Goal: Communication & Community: Answer question/provide support

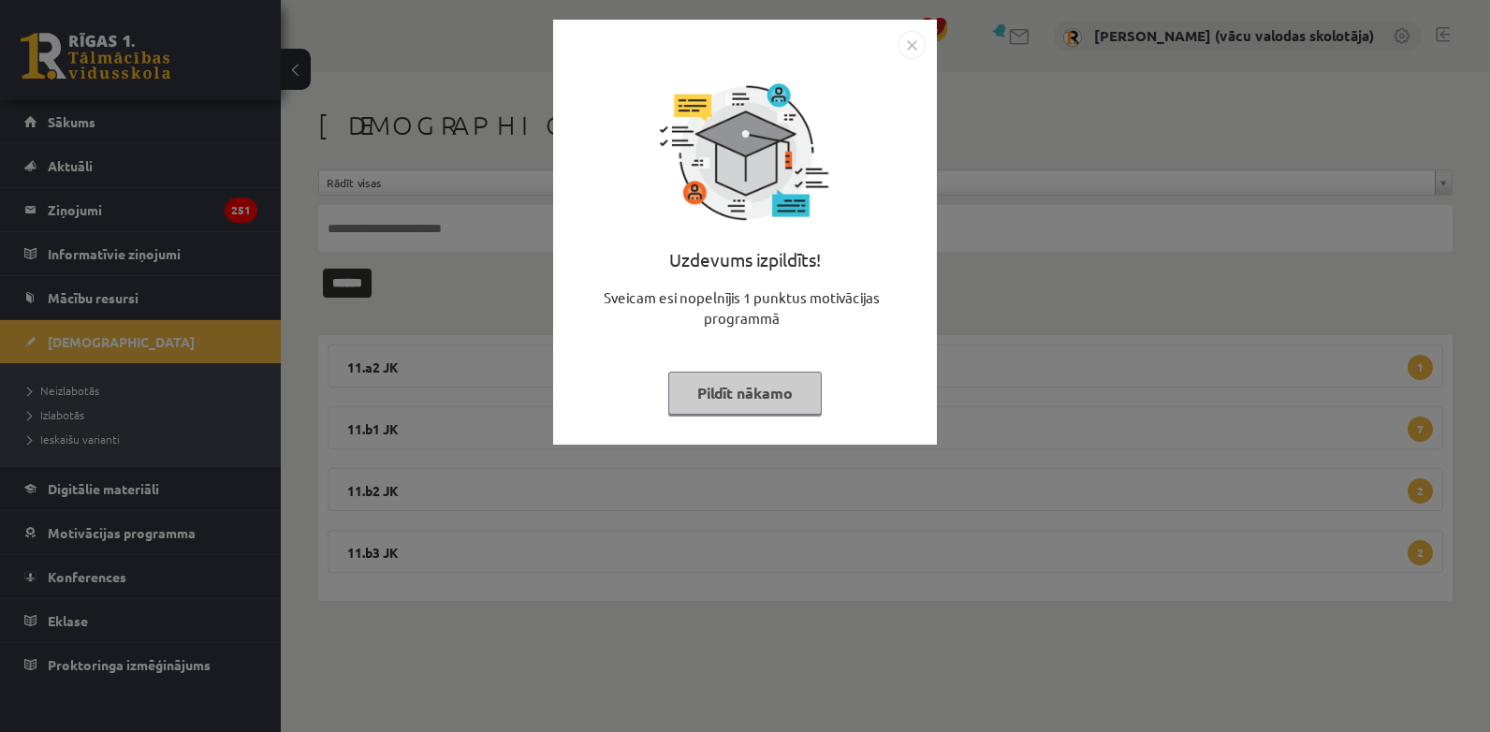
click at [751, 388] on button "Pildīt nākamo" at bounding box center [745, 393] width 154 height 43
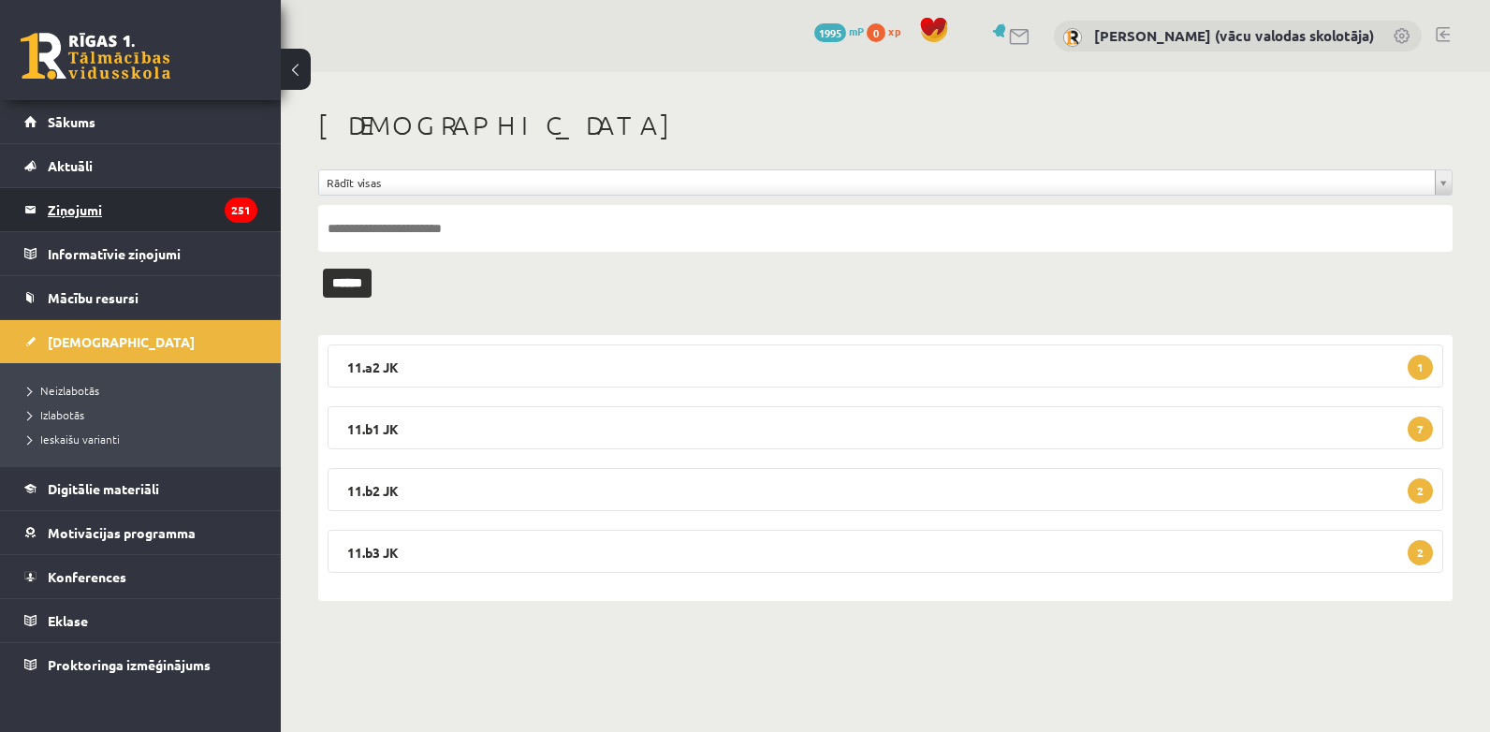
click at [66, 201] on legend "Ziņojumi 251" at bounding box center [153, 209] width 210 height 43
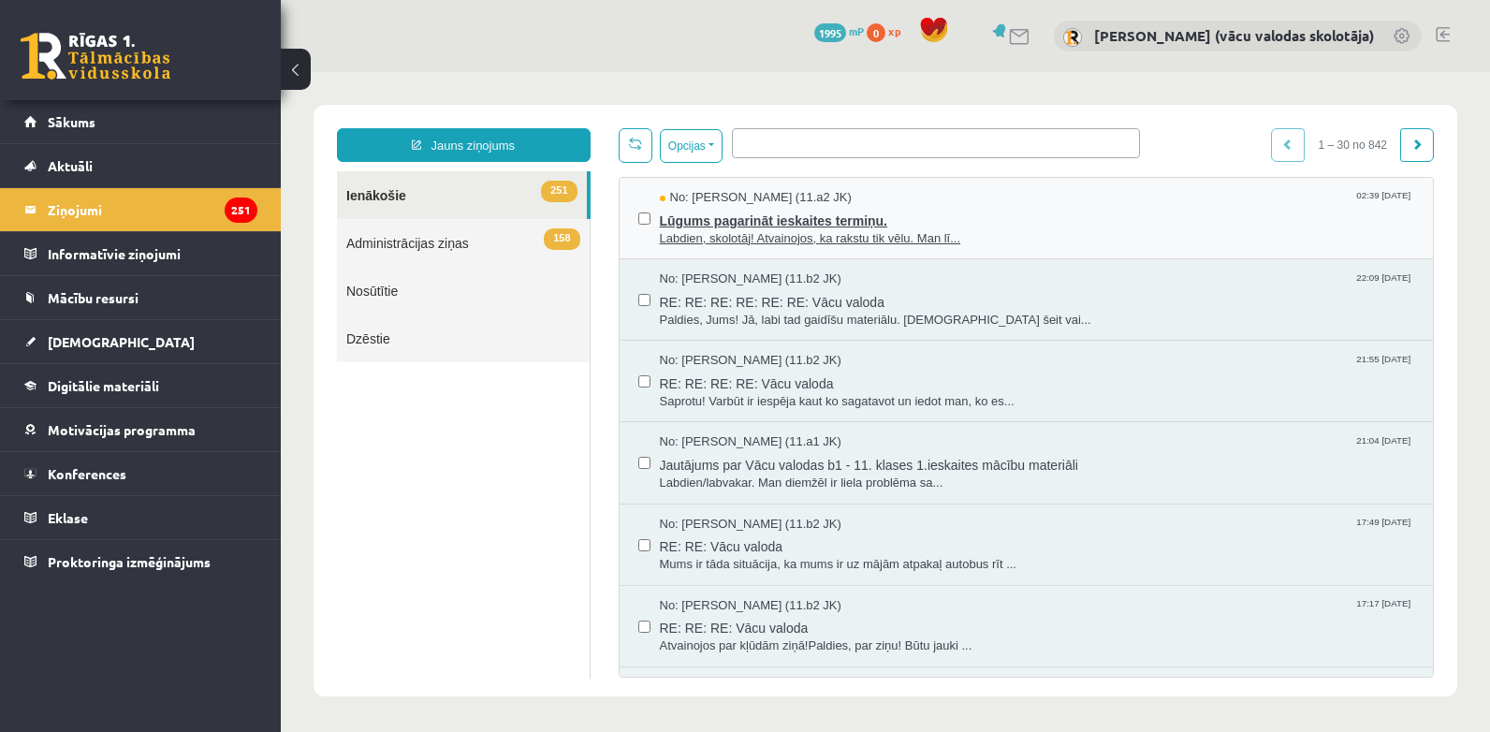
click at [799, 214] on span "Lūgums pagarināt ieskaites termiņu." at bounding box center [1037, 218] width 755 height 23
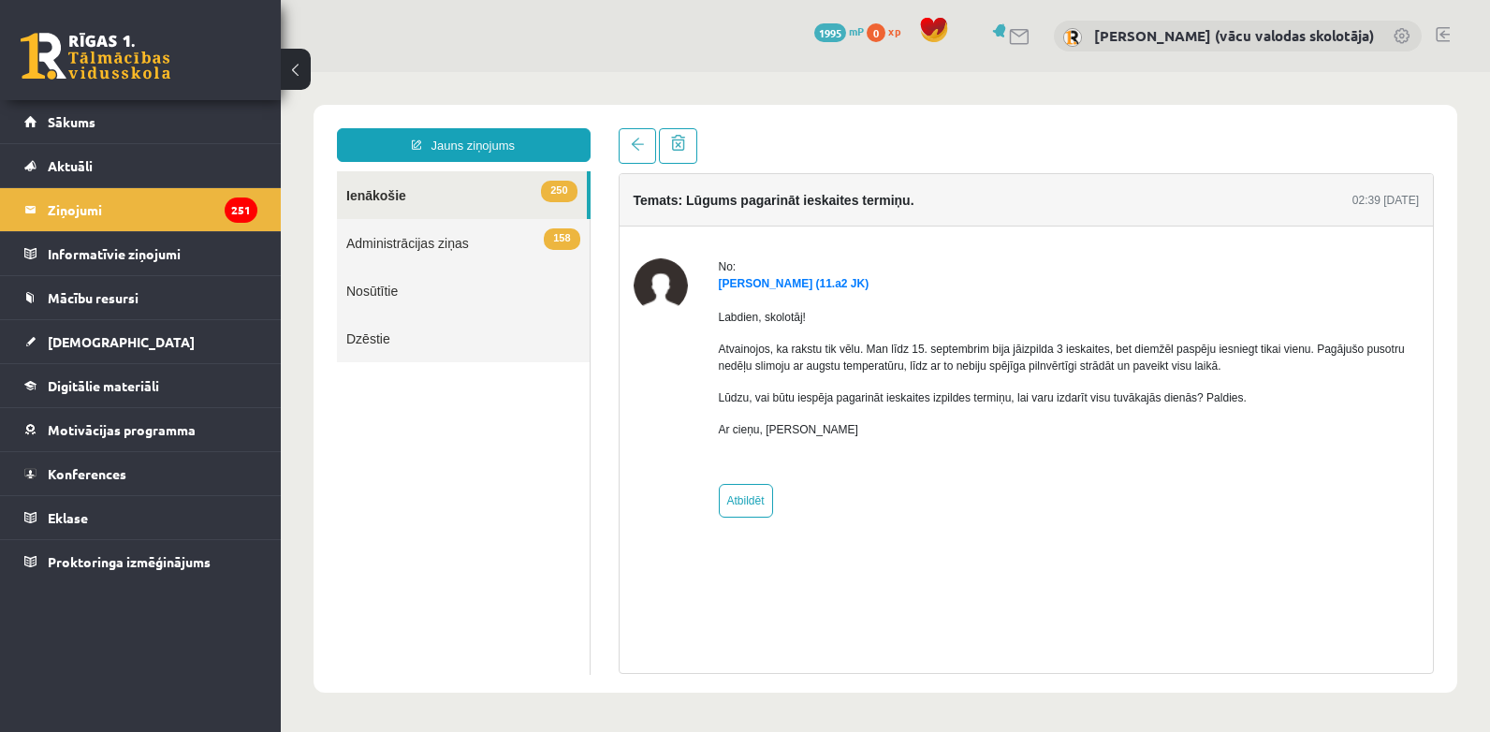
drag, startPoint x: 878, startPoint y: 427, endPoint x: 722, endPoint y: 270, distance: 221.7
click at [722, 270] on div "No: [PERSON_NAME] (11.a2 JK) Labdien, skolotāj! Atvainojos, ka rakstu tik vēlu.…" at bounding box center [1069, 387] width 701 height 259
copy div "No: [PERSON_NAME] (11.a2 JK) Labdien, skolotāj! Atvainojos, ka rakstu tik vēlu.…"
click at [535, 135] on link "Jauns ziņojums" at bounding box center [464, 145] width 254 height 34
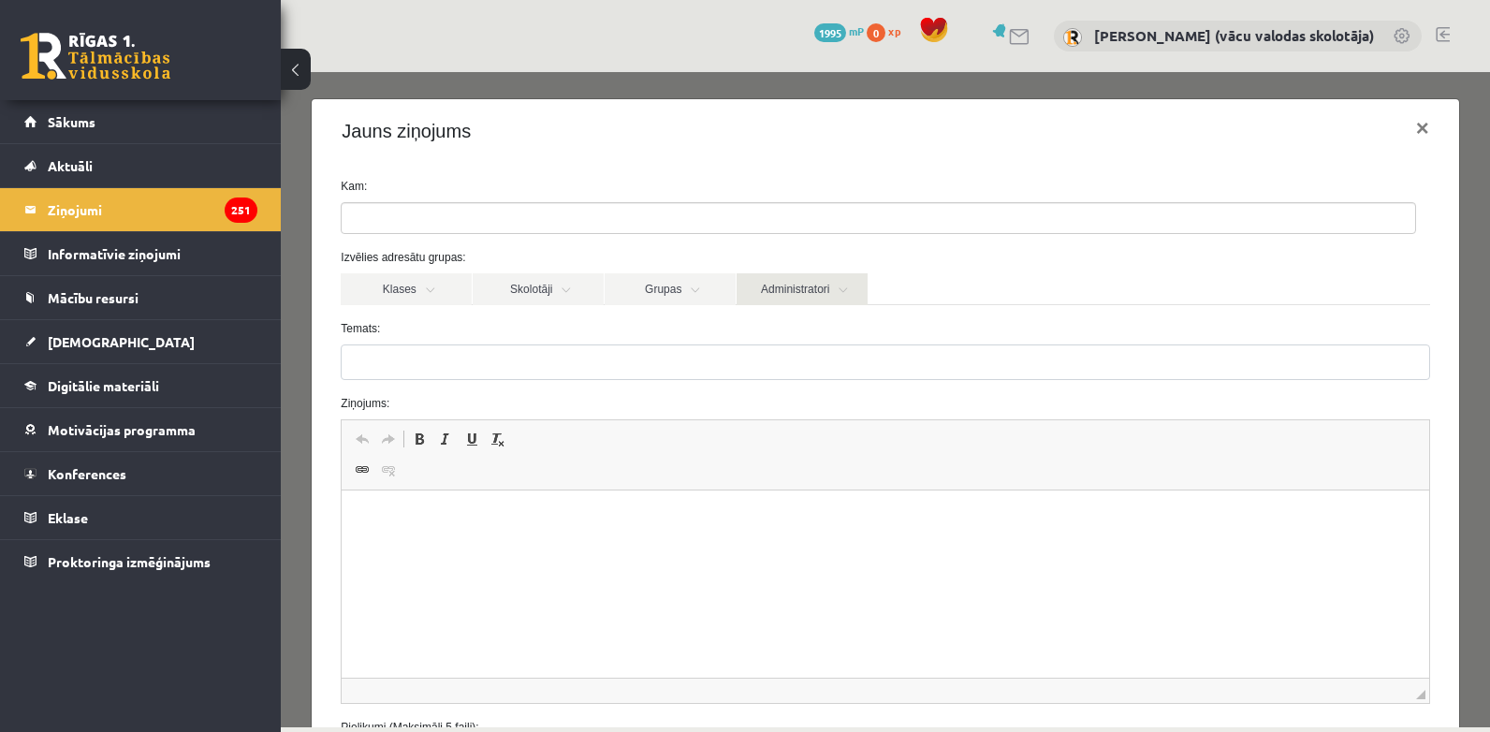
click at [800, 290] on link "Administratori" at bounding box center [802, 289] width 131 height 32
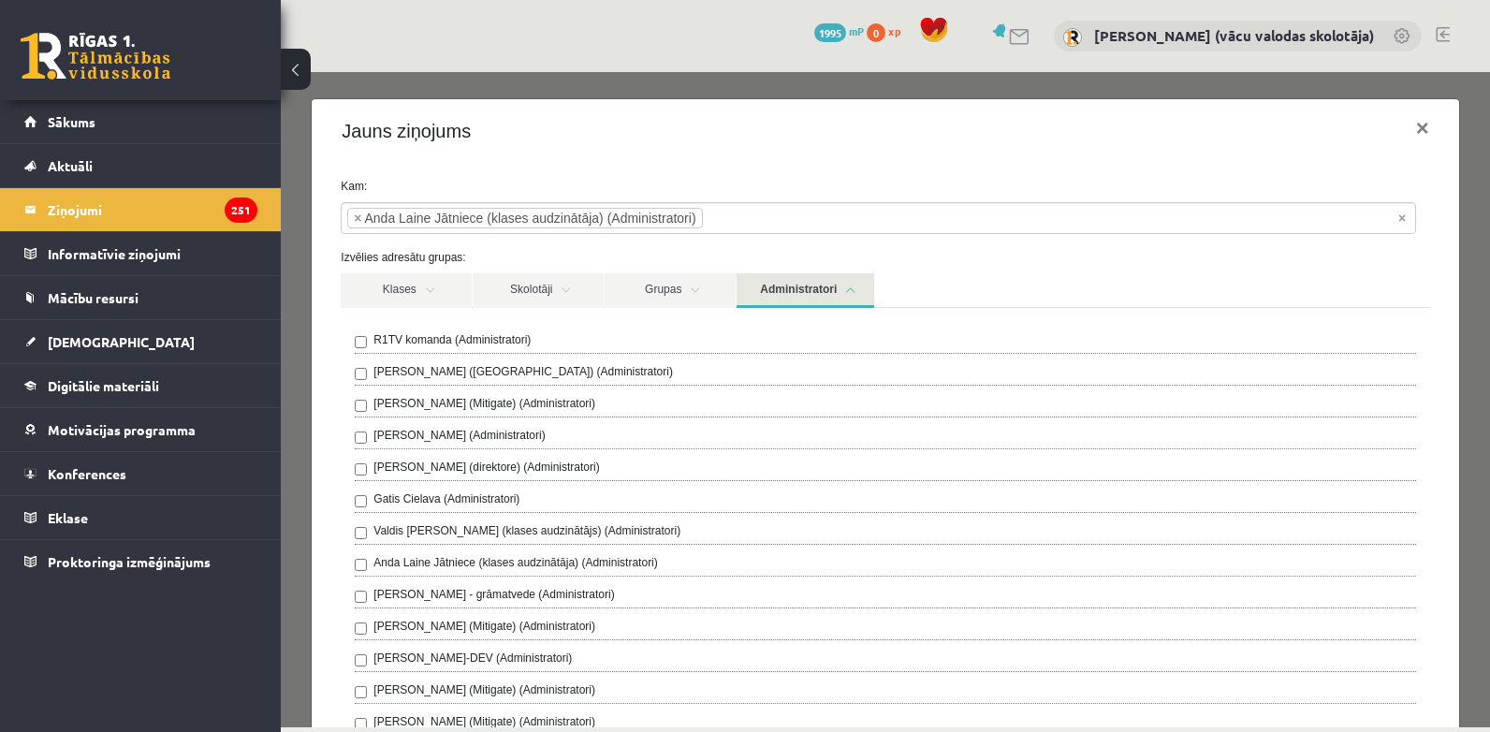
click at [810, 286] on link "Administratori" at bounding box center [806, 290] width 138 height 35
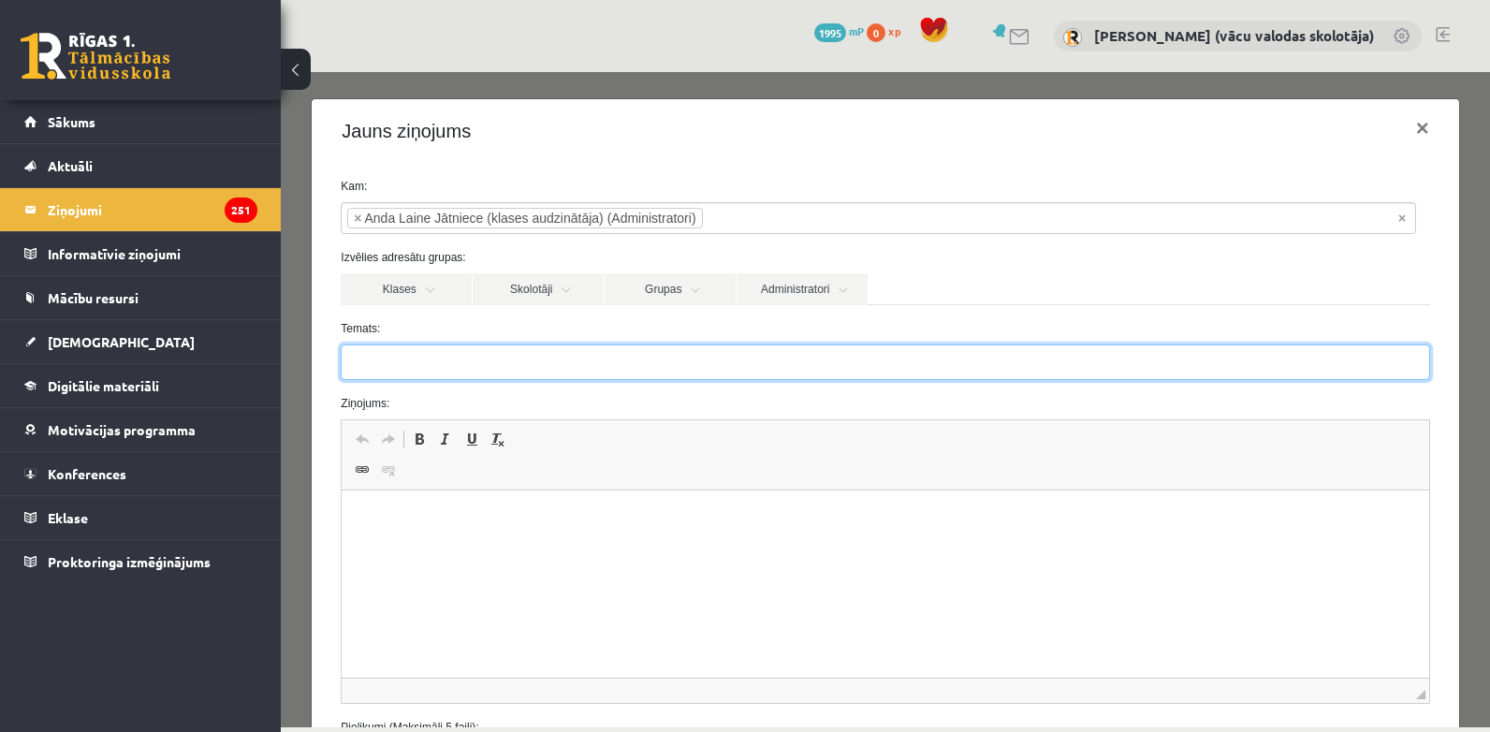
click at [388, 367] on input "Temats:" at bounding box center [885, 362] width 1089 height 36
type input "******"
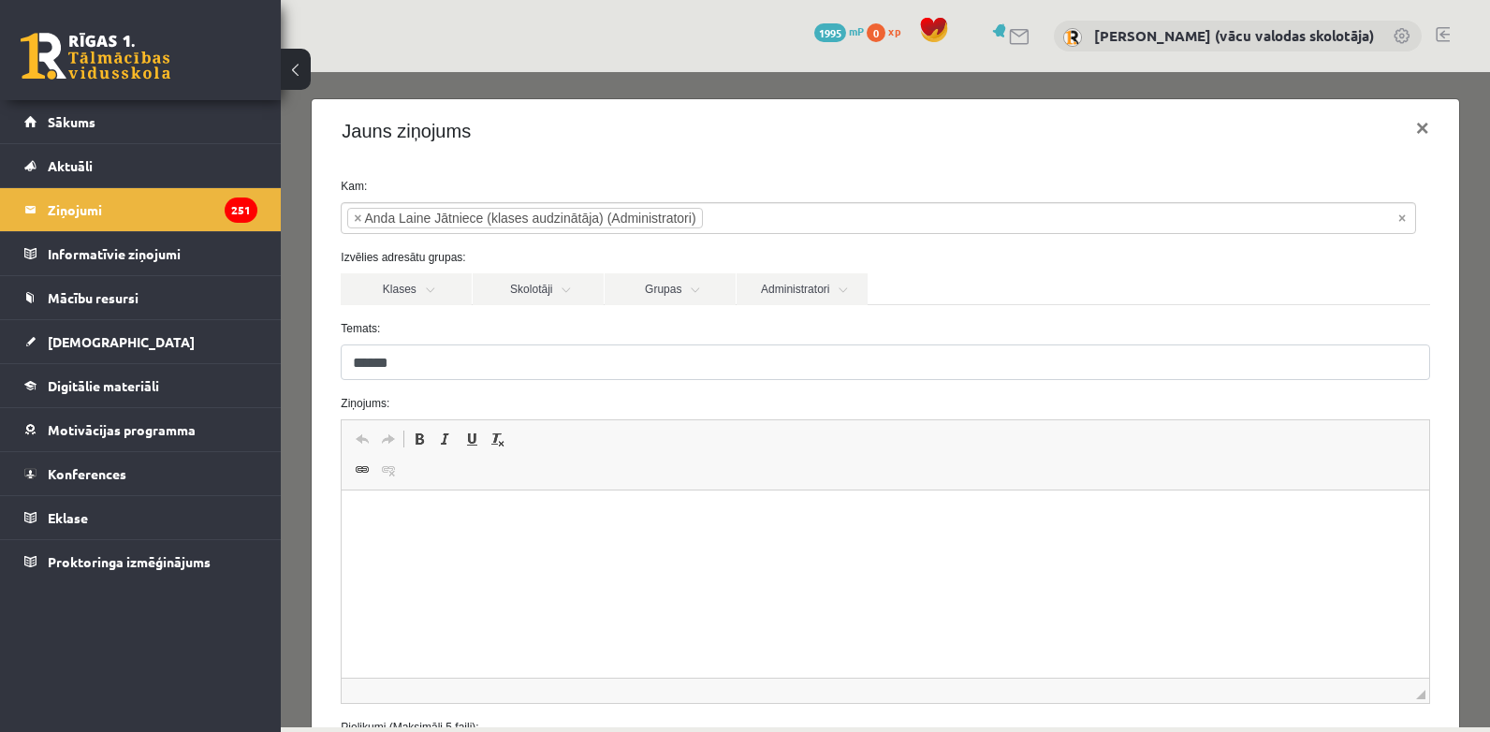
click at [436, 536] on html at bounding box center [885, 519] width 1087 height 57
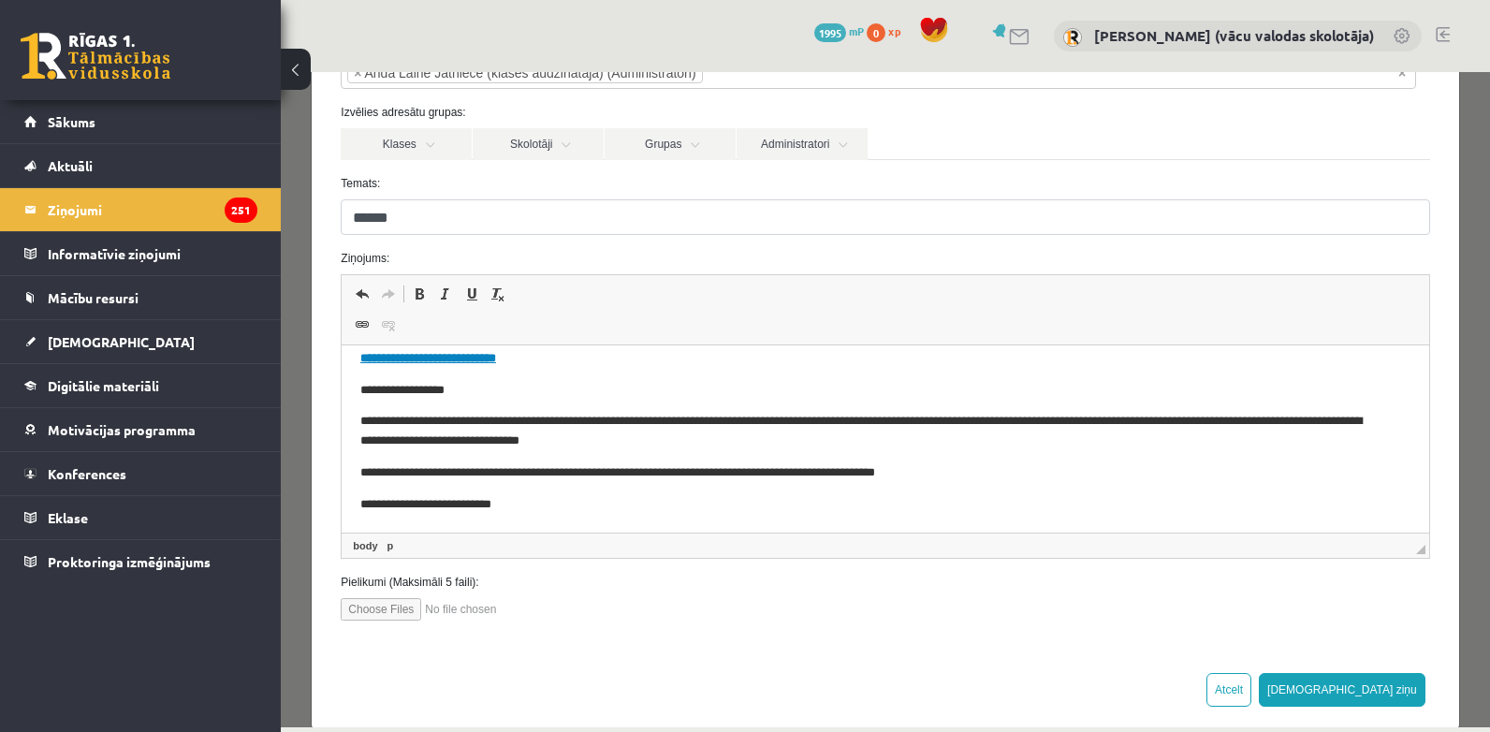
scroll to position [173, 0]
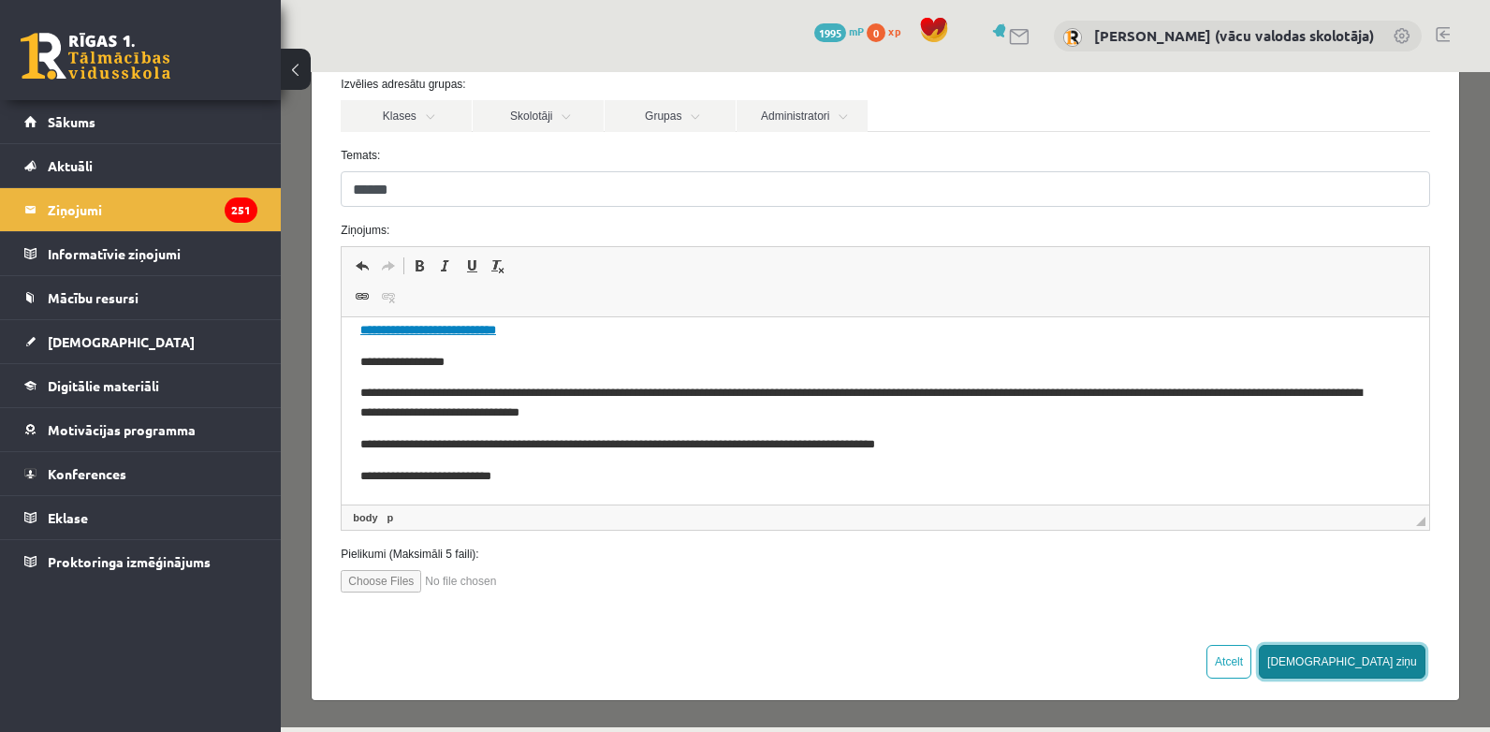
click at [1399, 656] on button "[DEMOGRAPHIC_DATA] ziņu" at bounding box center [1342, 662] width 167 height 34
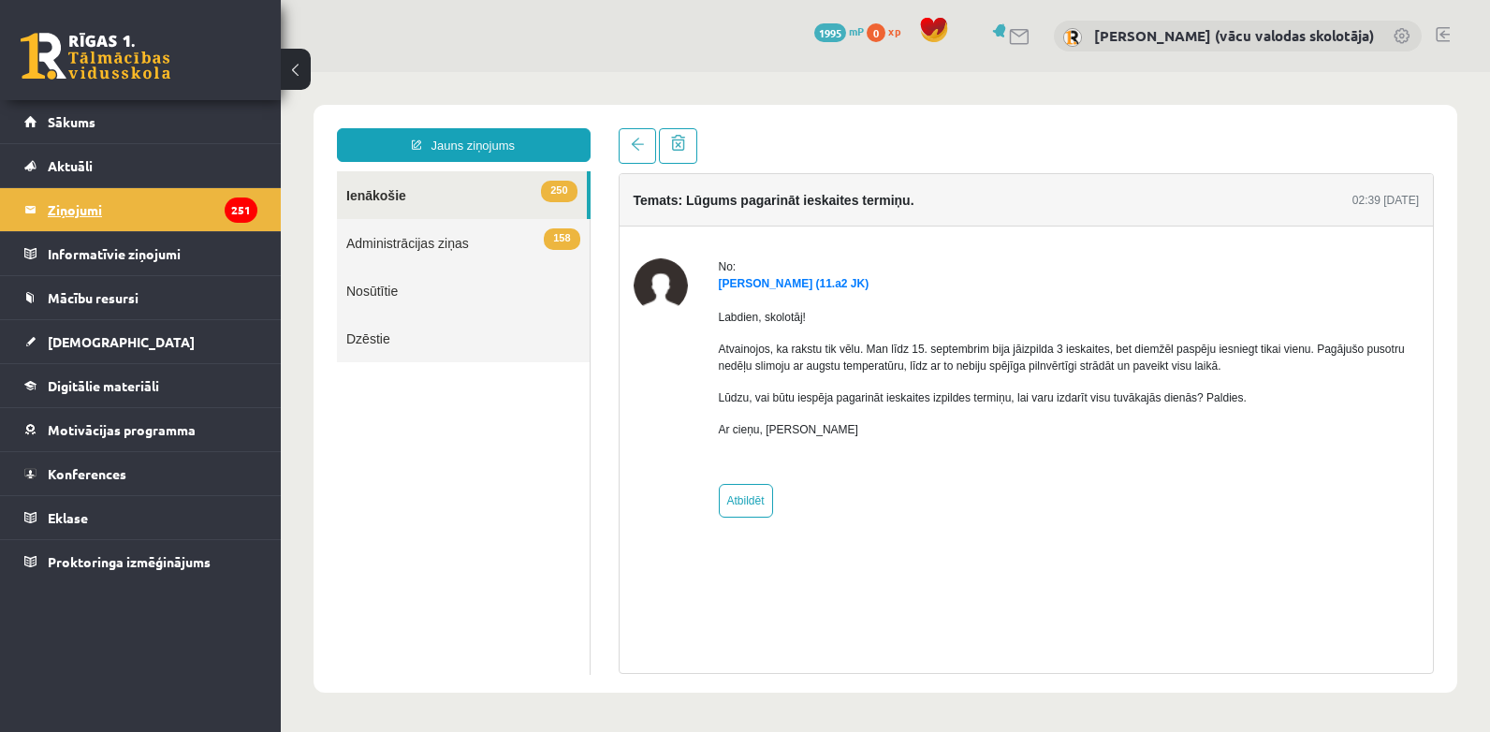
scroll to position [0, 0]
click at [752, 499] on link "Atbildēt" at bounding box center [746, 501] width 54 height 34
type input "**********"
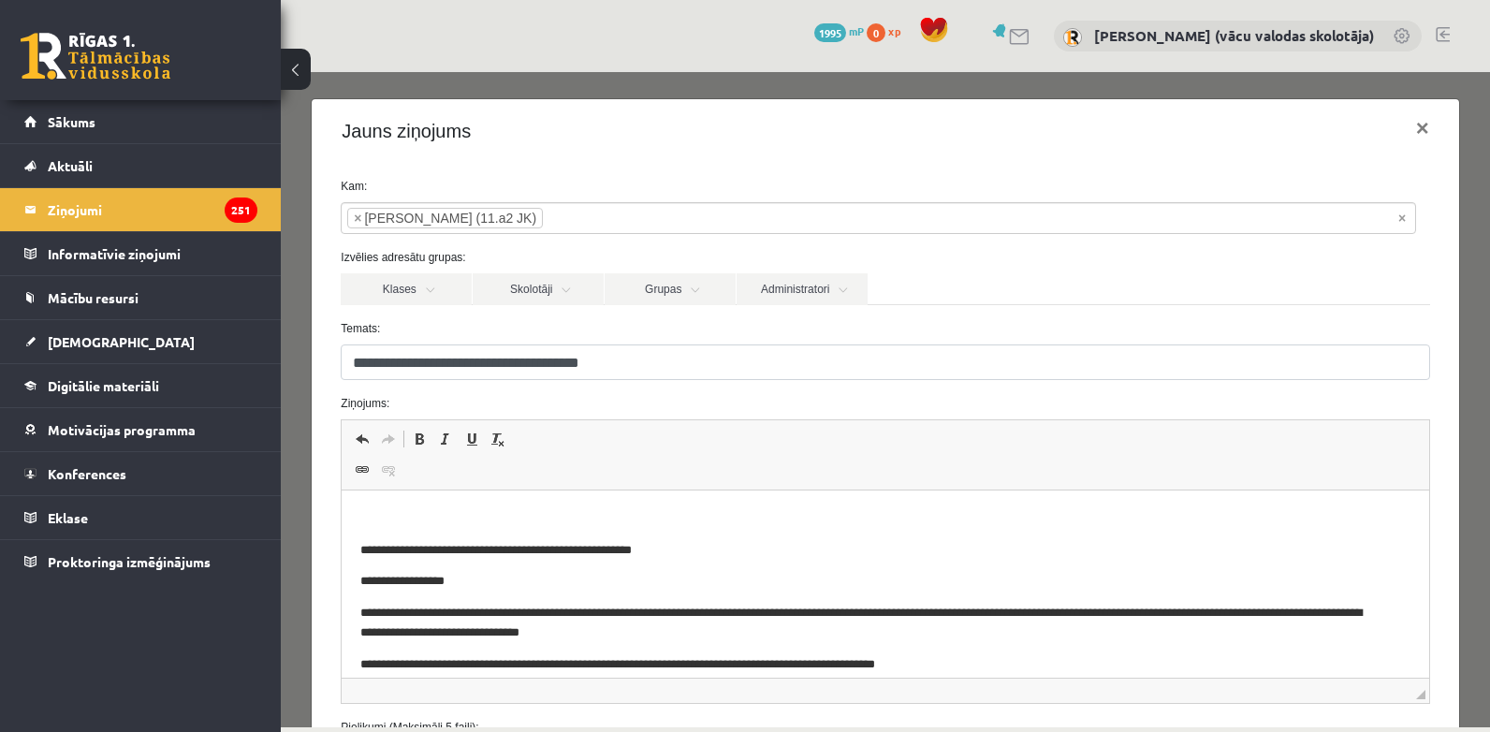
drag, startPoint x: 419, startPoint y: 515, endPoint x: 429, endPoint y: 514, distance: 9.4
click at [418, 515] on p "Editor, wiswyg-editor-47024846600880-1757999046-410" at bounding box center [884, 519] width 1049 height 20
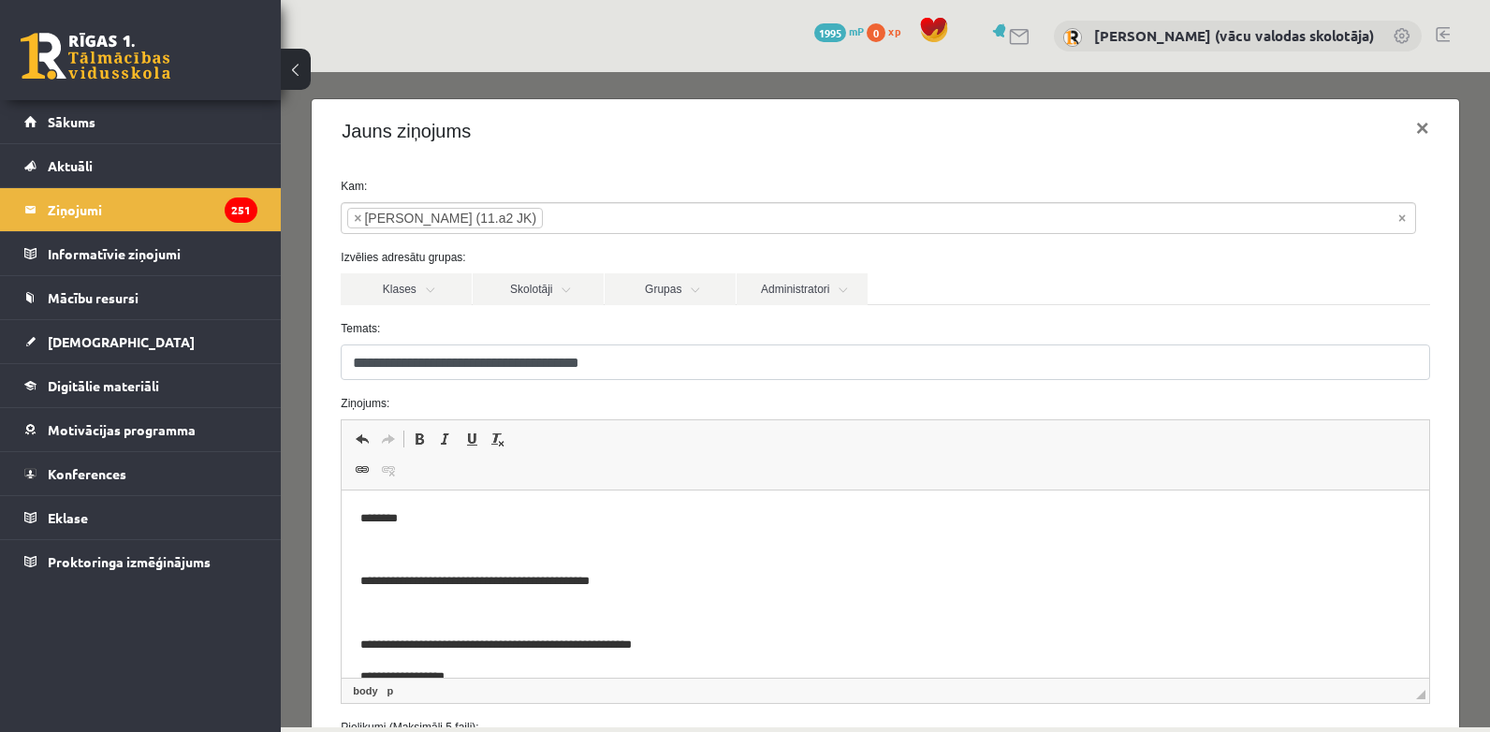
click at [621, 579] on p "**********" at bounding box center [871, 582] width 1022 height 20
click at [700, 589] on p "**********" at bounding box center [871, 582] width 1022 height 20
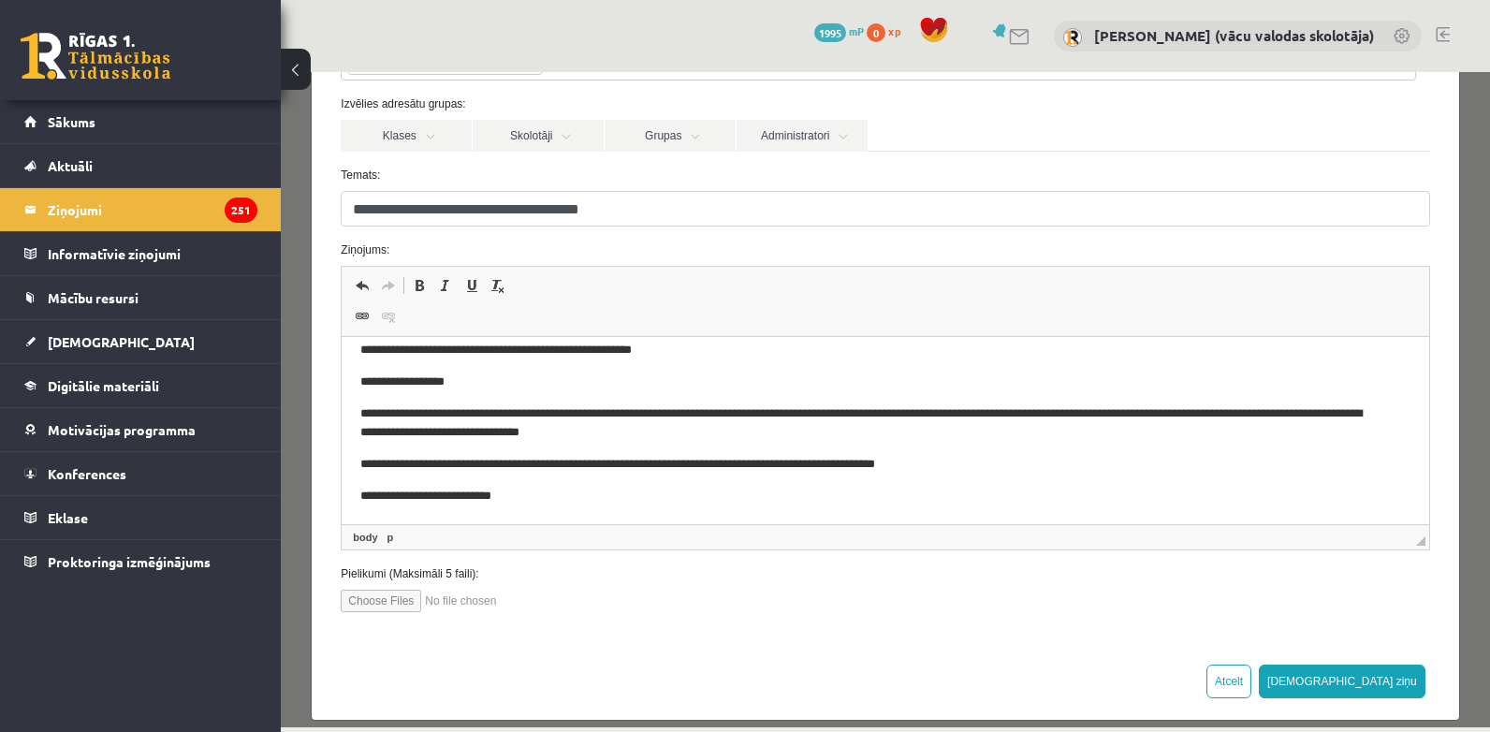
scroll to position [173, 0]
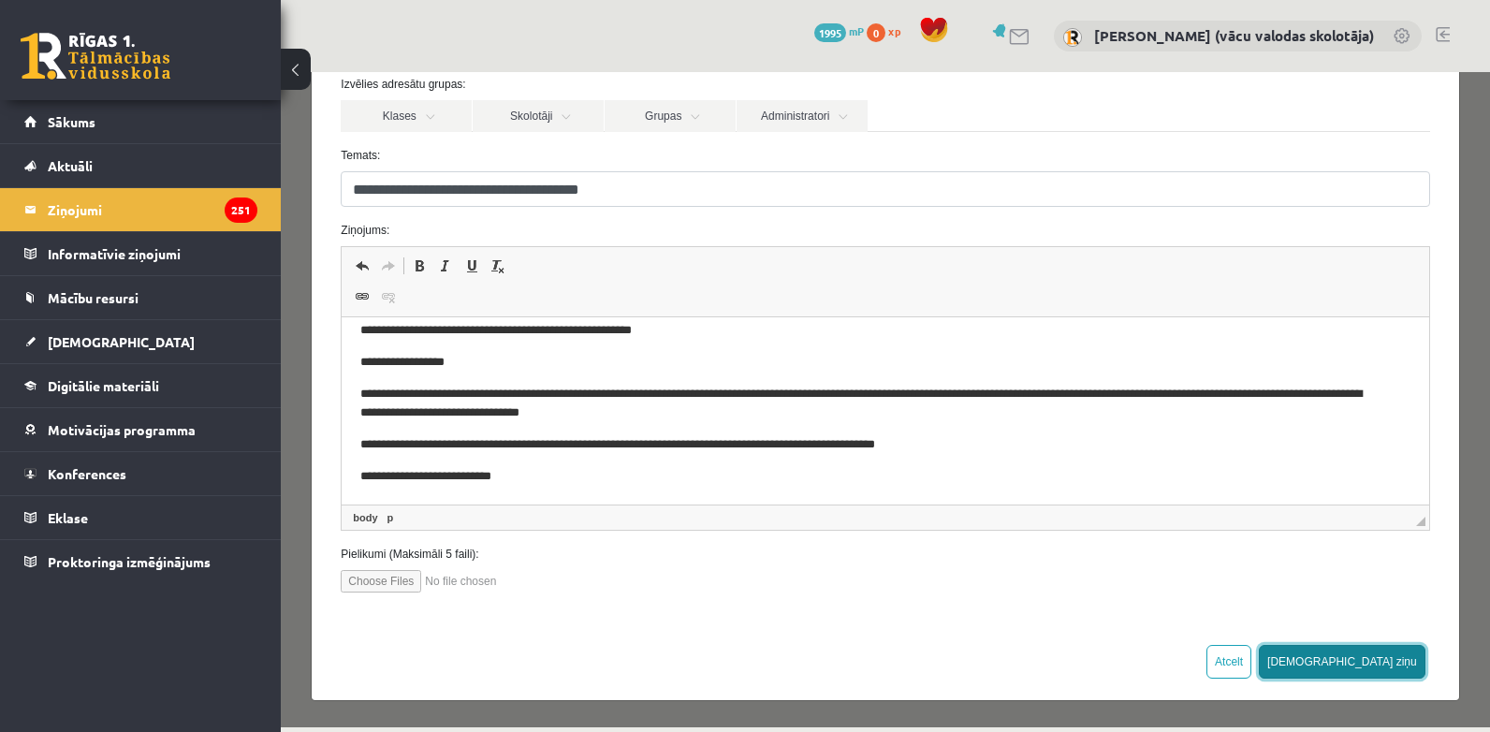
click at [1374, 659] on button "[DEMOGRAPHIC_DATA] ziņu" at bounding box center [1342, 662] width 167 height 34
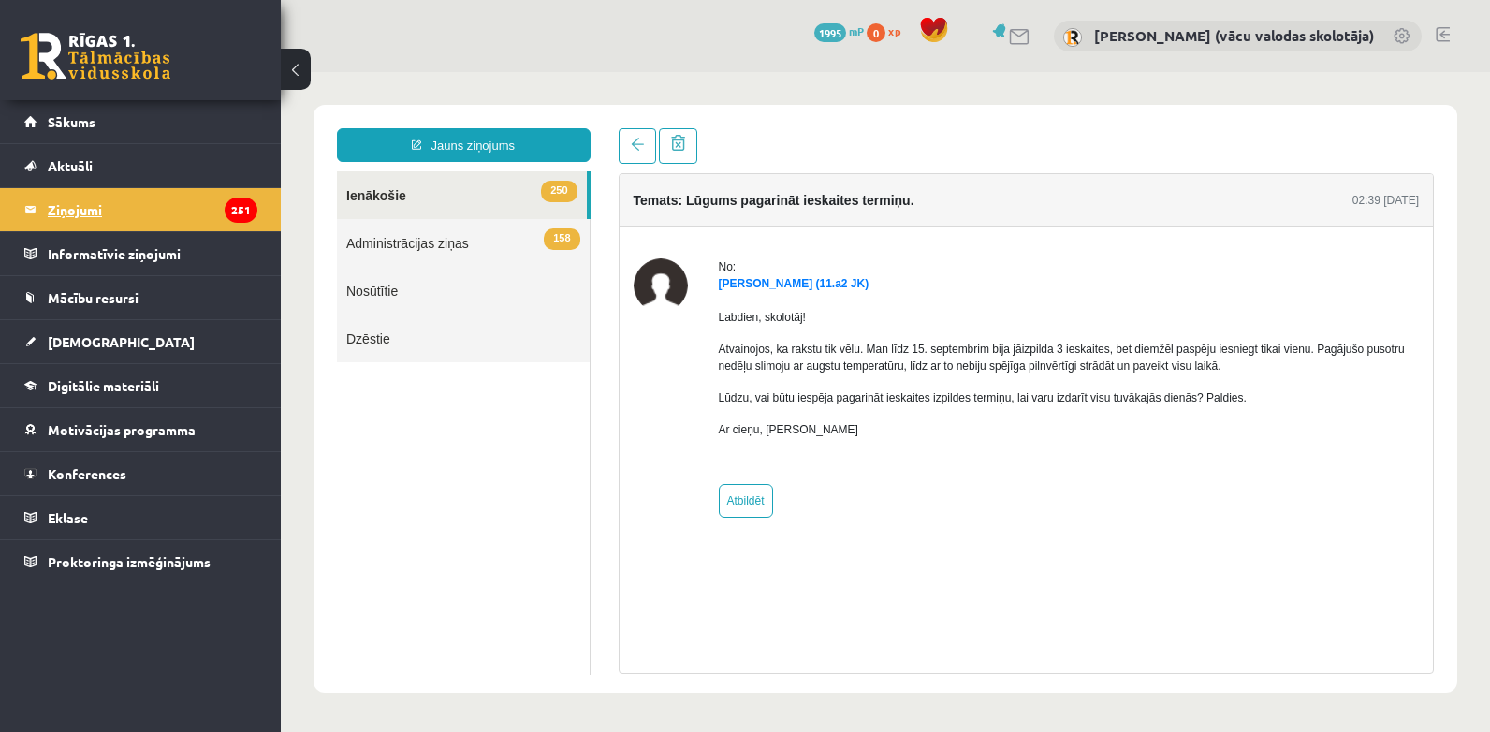
scroll to position [0, 0]
click at [127, 199] on legend "Ziņojumi 251" at bounding box center [153, 209] width 210 height 43
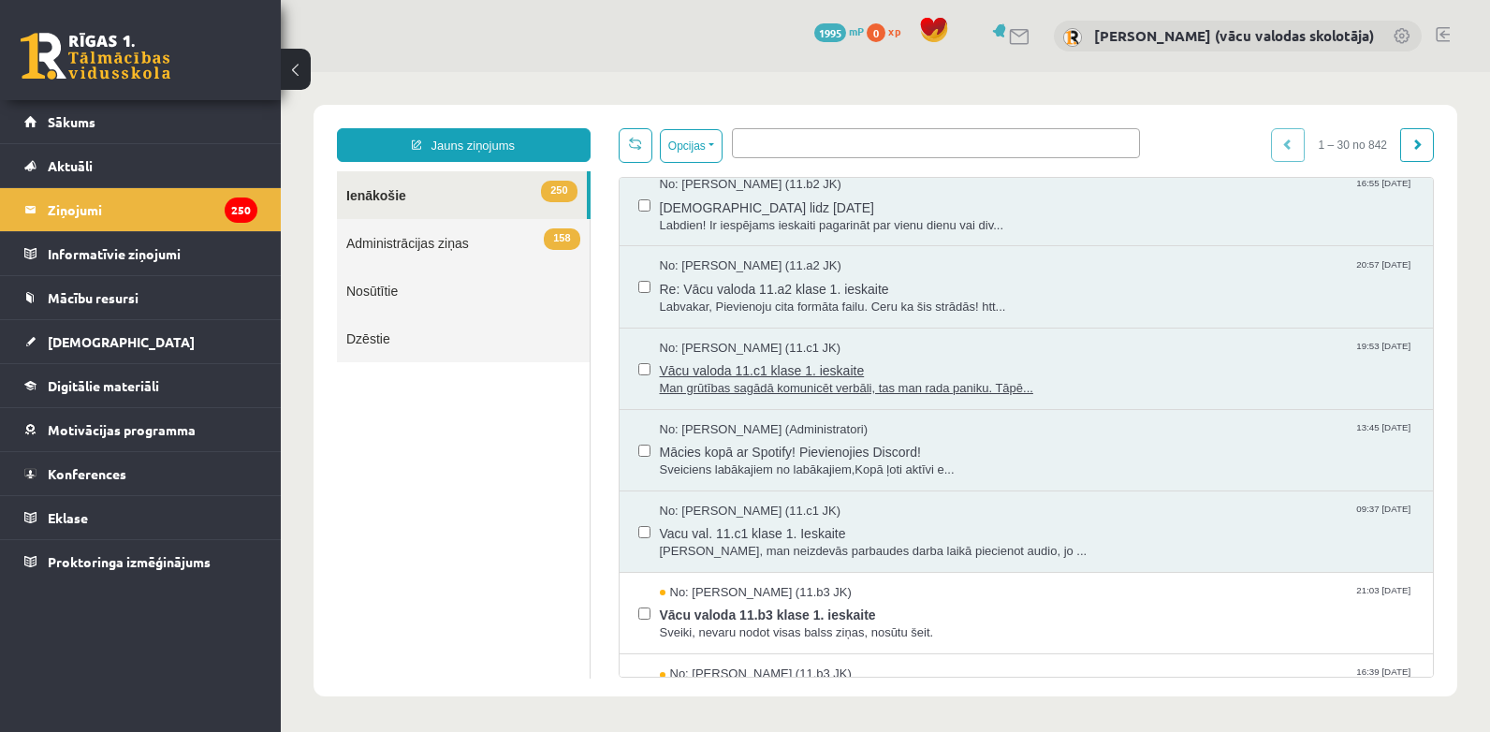
scroll to position [1030, 0]
